Goal: Task Accomplishment & Management: Manage account settings

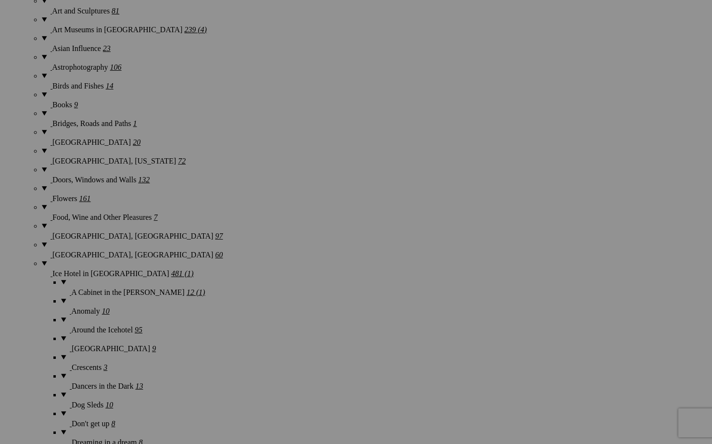
scroll to position [1724, 0]
click at [292, 284] on span "Yes" at bounding box center [286, 285] width 11 height 8
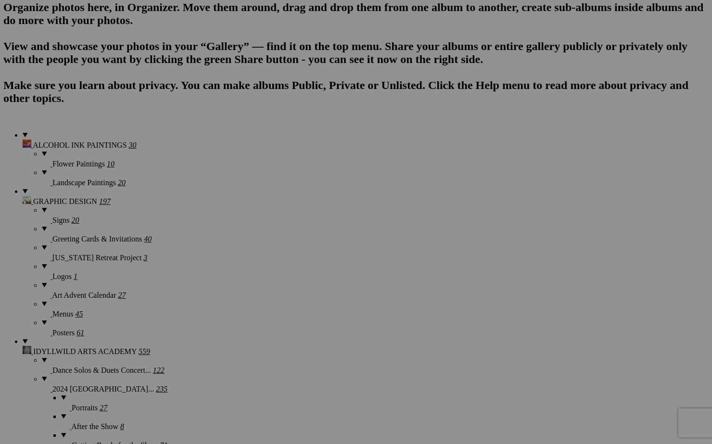
scroll to position [652, 0]
